Goal: Task Accomplishment & Management: Use online tool/utility

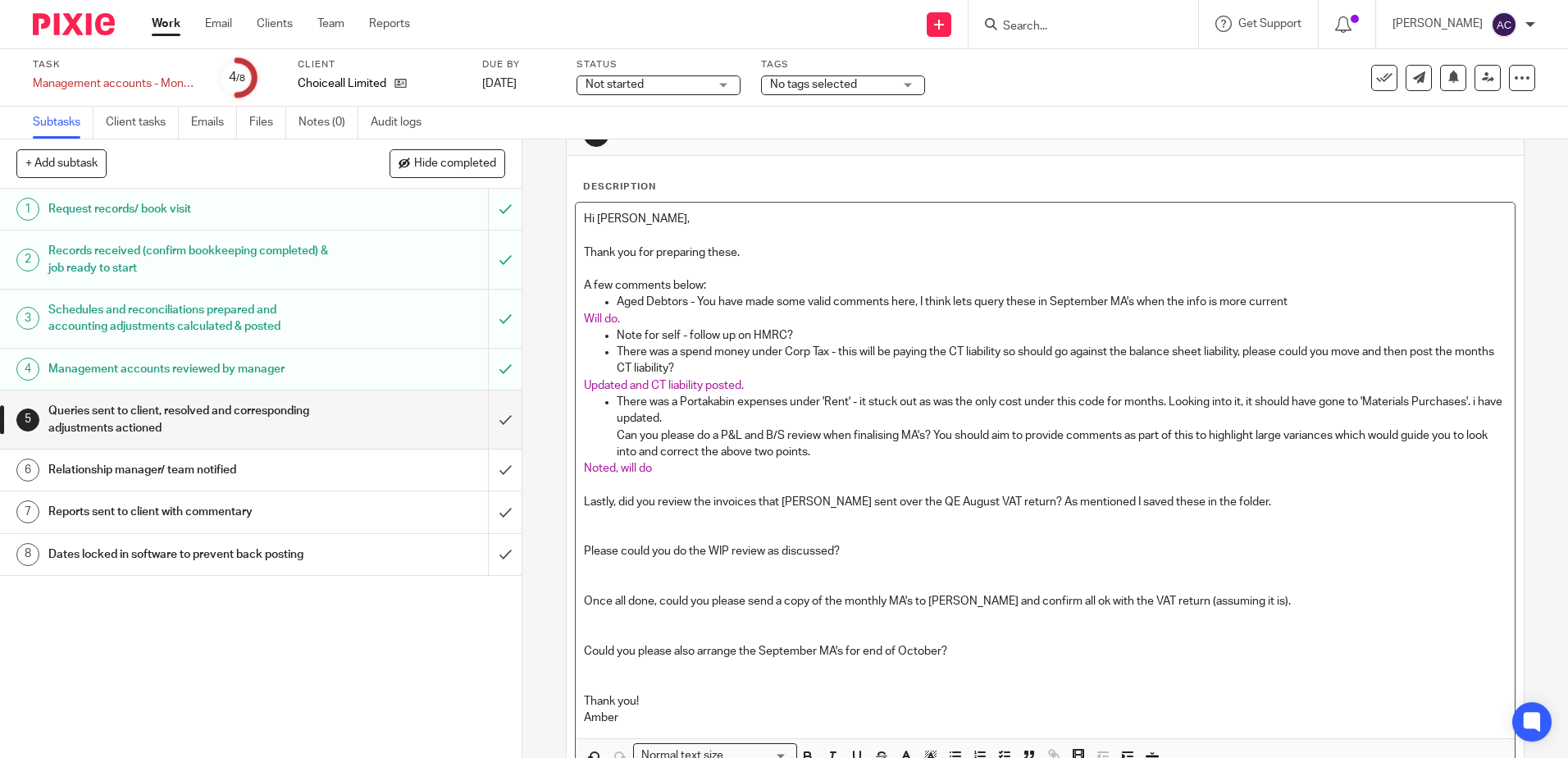
scroll to position [82, 0]
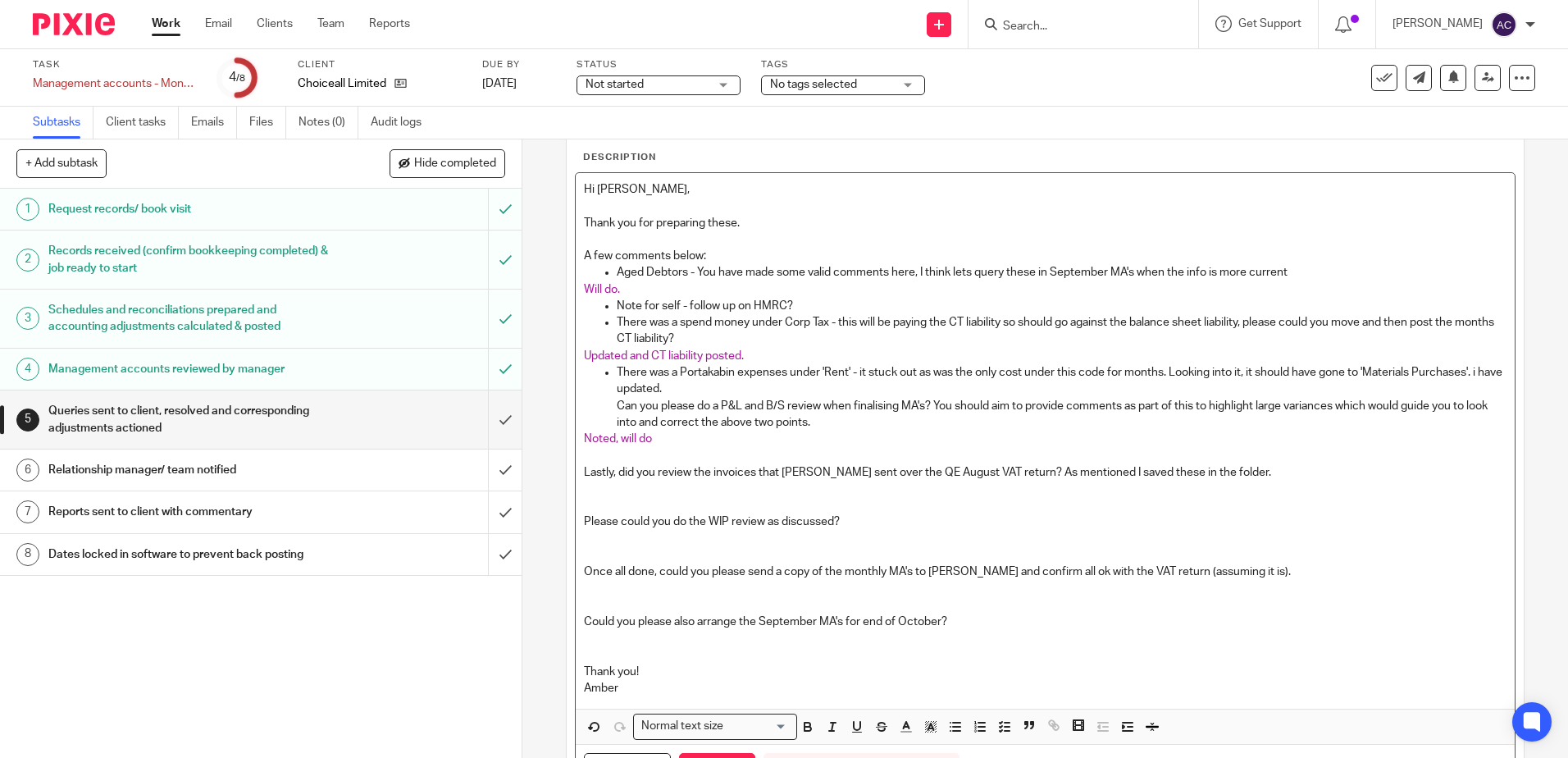
click at [623, 541] on p at bounding box center [1044, 538] width 922 height 16
click at [904, 737] on button "button" at bounding box center [906, 726] width 21 height 21
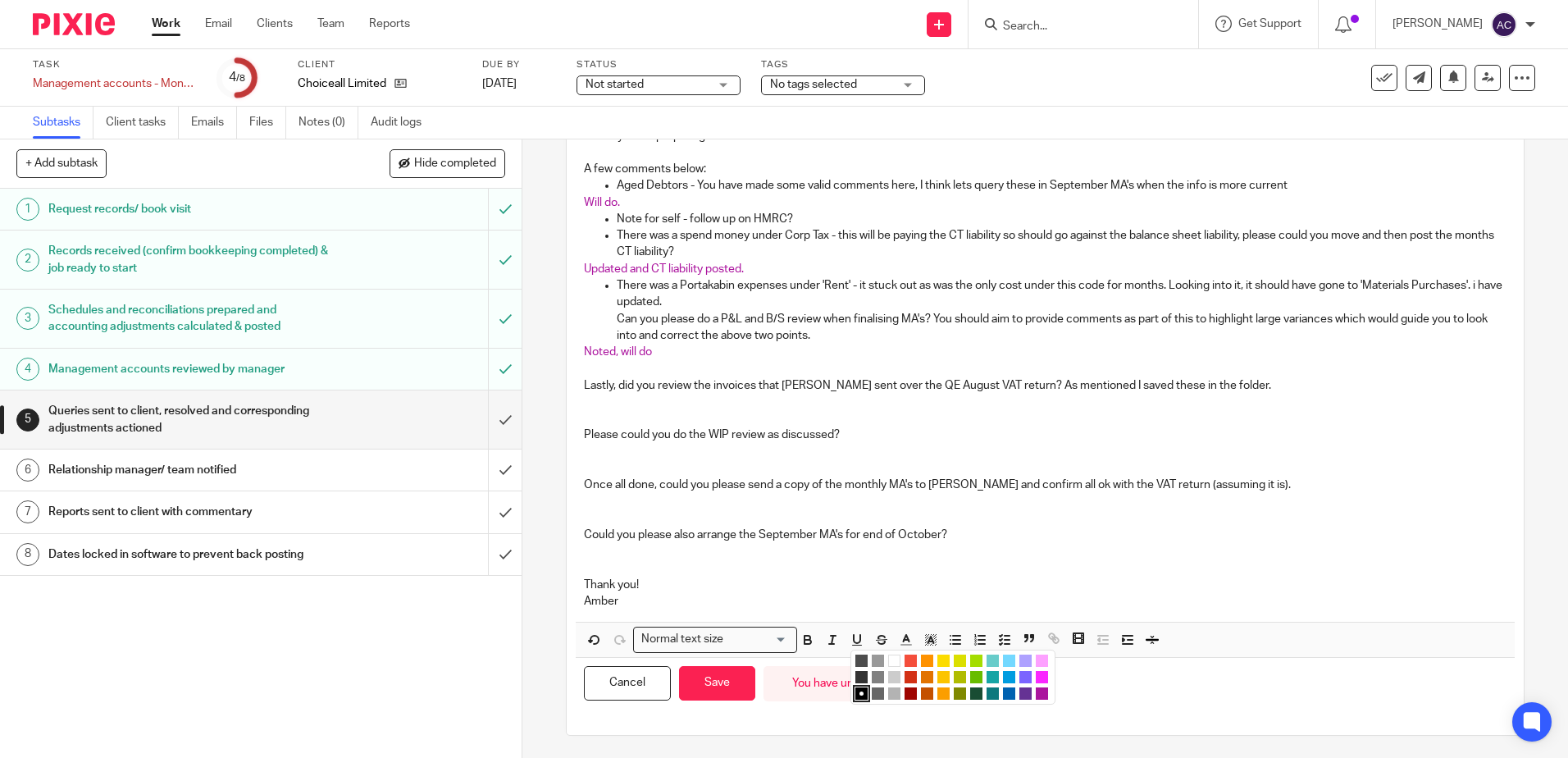
scroll to position [172, 0]
click at [1036, 692] on li "color:#AB149E" at bounding box center [1042, 690] width 12 height 12
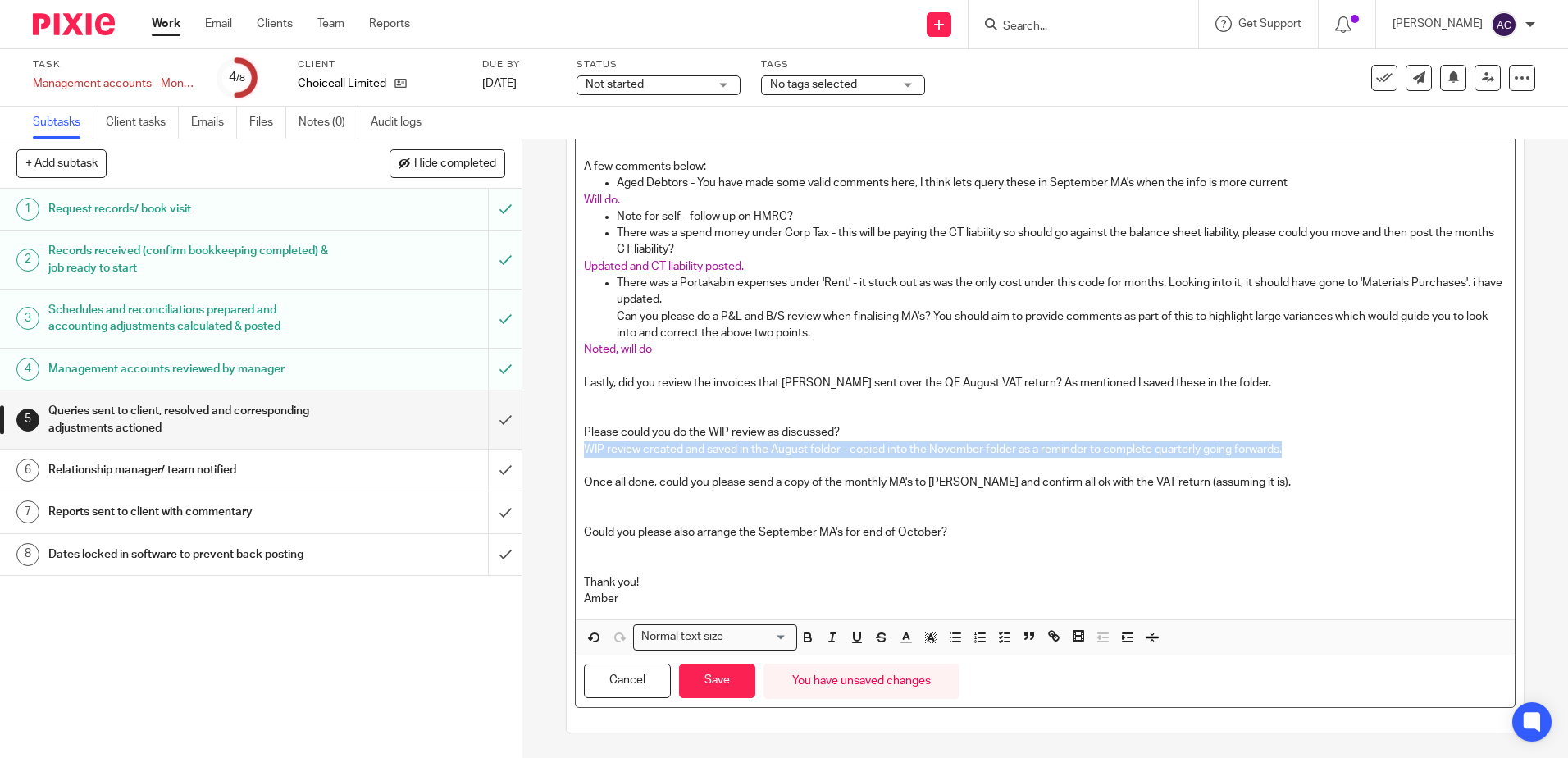
drag, startPoint x: 1289, startPoint y: 450, endPoint x: 1125, endPoint y: 432, distance: 165.0
click at [1125, 432] on div "Hi [PERSON_NAME], Thank you for preparing these. A few comments below: Aged Deb…" at bounding box center [1045, 351] width 938 height 536
click at [903, 639] on polyline "button" at bounding box center [906, 636] width 6 height 7
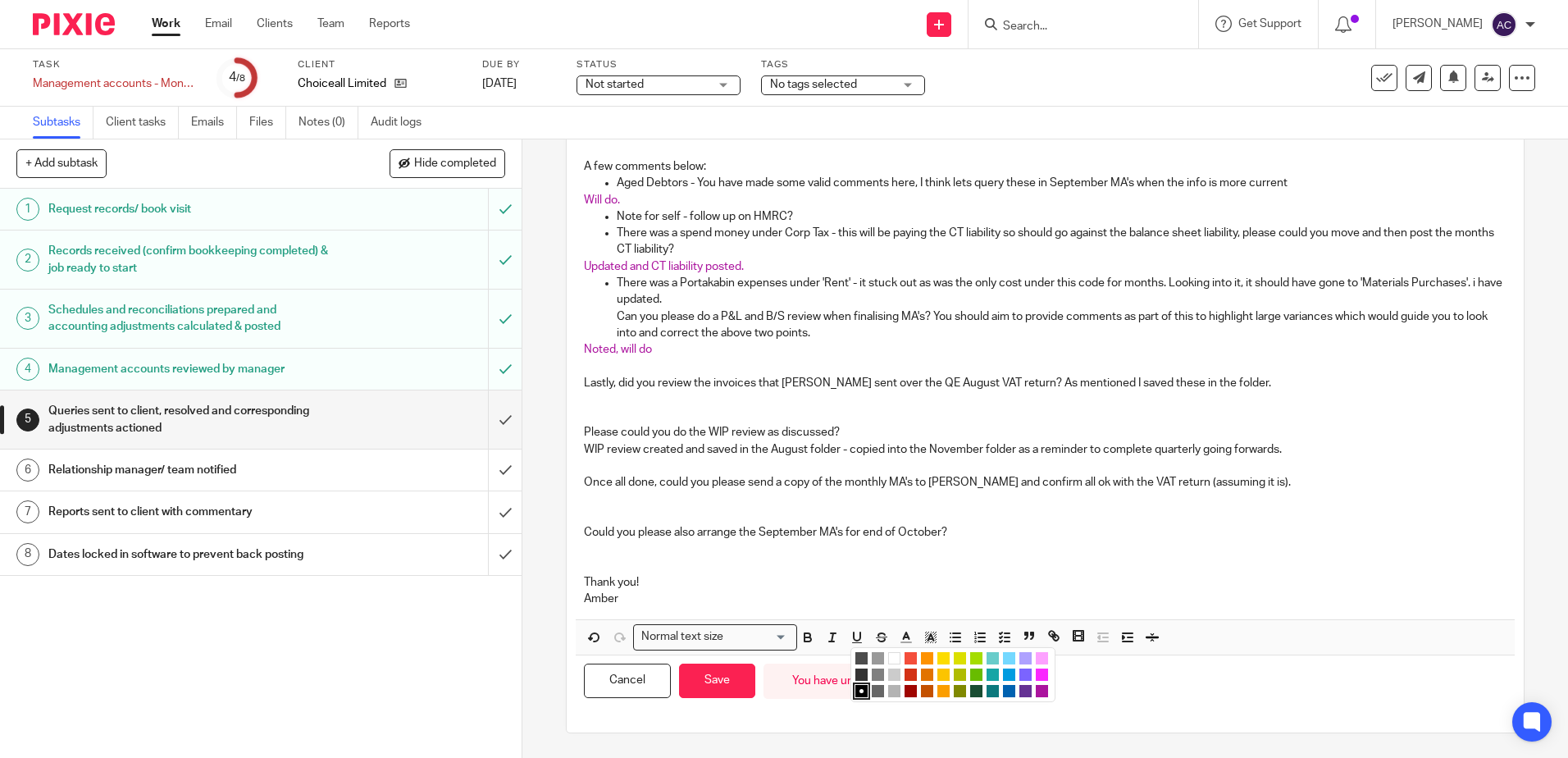
click at [1036, 694] on li "color:#AB149E" at bounding box center [1042, 690] width 12 height 12
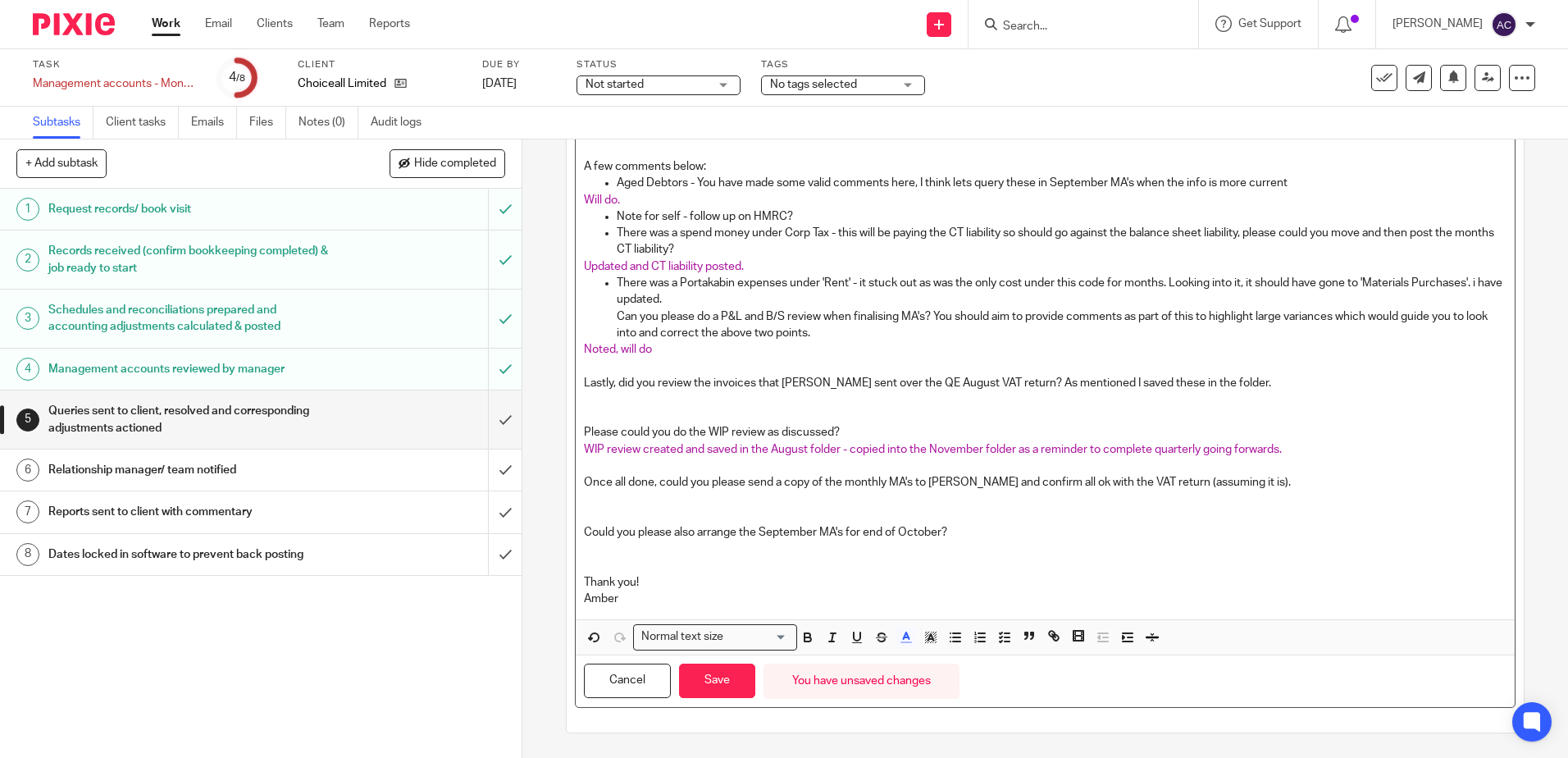
click at [795, 508] on p at bounding box center [1044, 515] width 922 height 16
click at [794, 503] on p at bounding box center [1044, 498] width 922 height 16
click at [719, 550] on p at bounding box center [1044, 549] width 922 height 16
click at [690, 397] on p at bounding box center [1044, 399] width 922 height 16
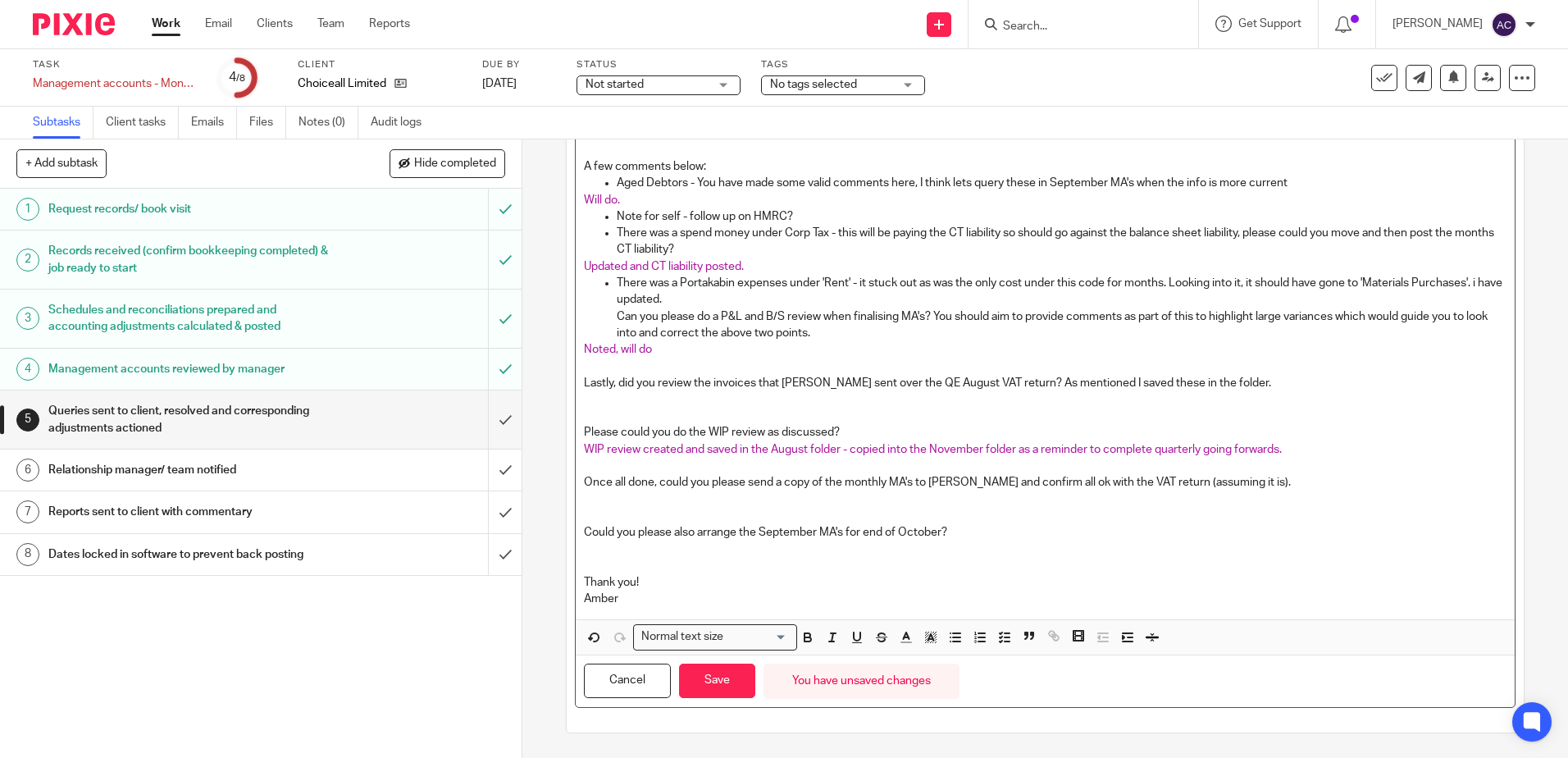
click at [674, 548] on p at bounding box center [1044, 549] width 922 height 16
click at [643, 397] on p at bounding box center [1044, 399] width 922 height 16
